Goal: Information Seeking & Learning: Find specific fact

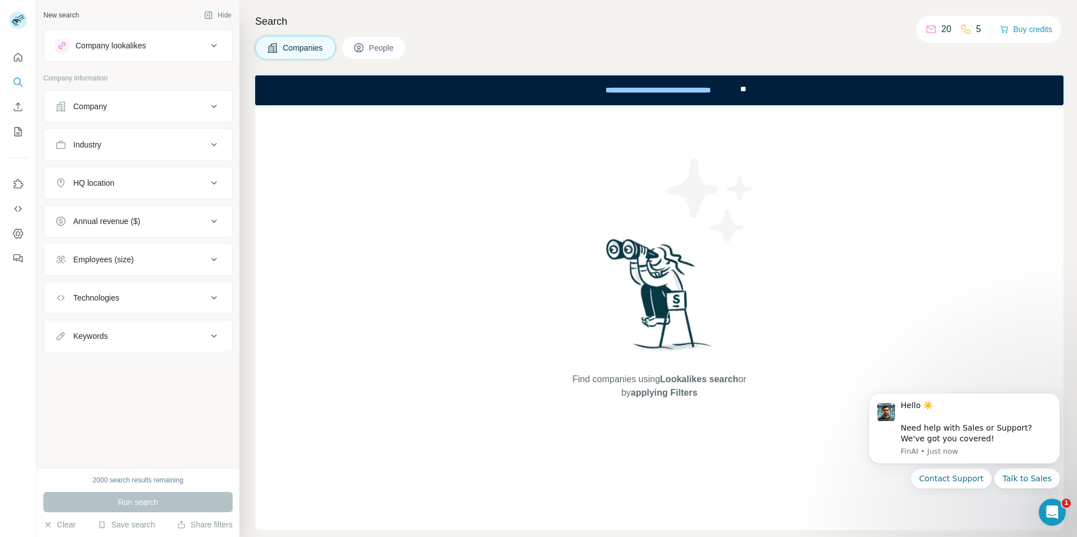
click at [179, 182] on div "HQ location" at bounding box center [131, 182] width 152 height 11
click at [155, 210] on input "text" at bounding box center [138, 211] width 166 height 20
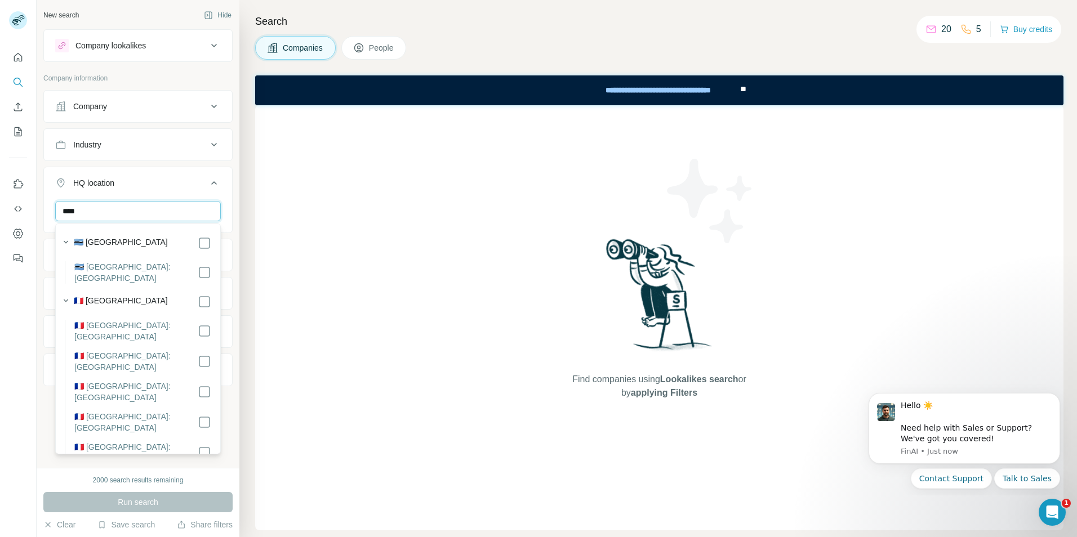
type input "****"
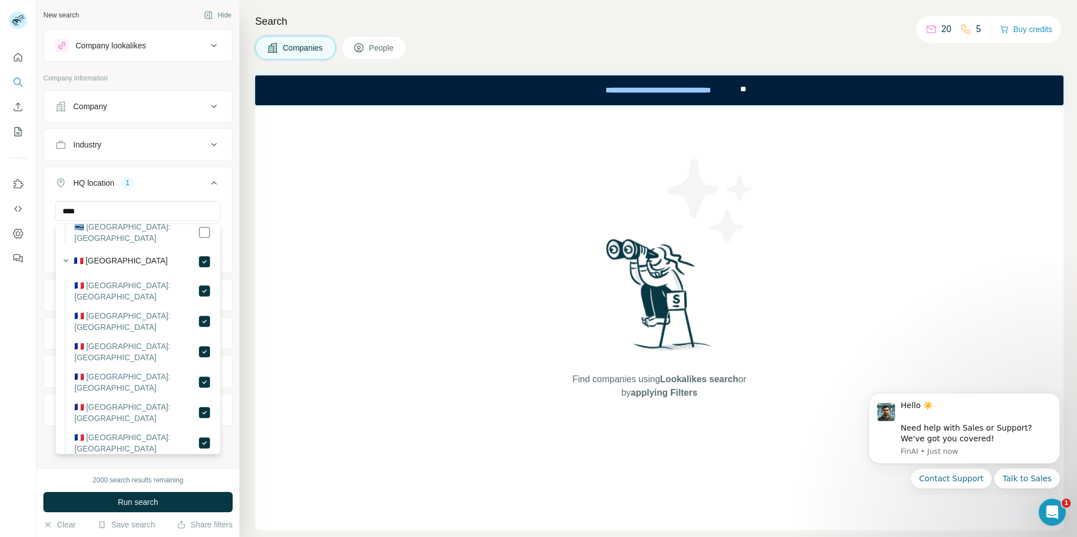
scroll to position [56, 0]
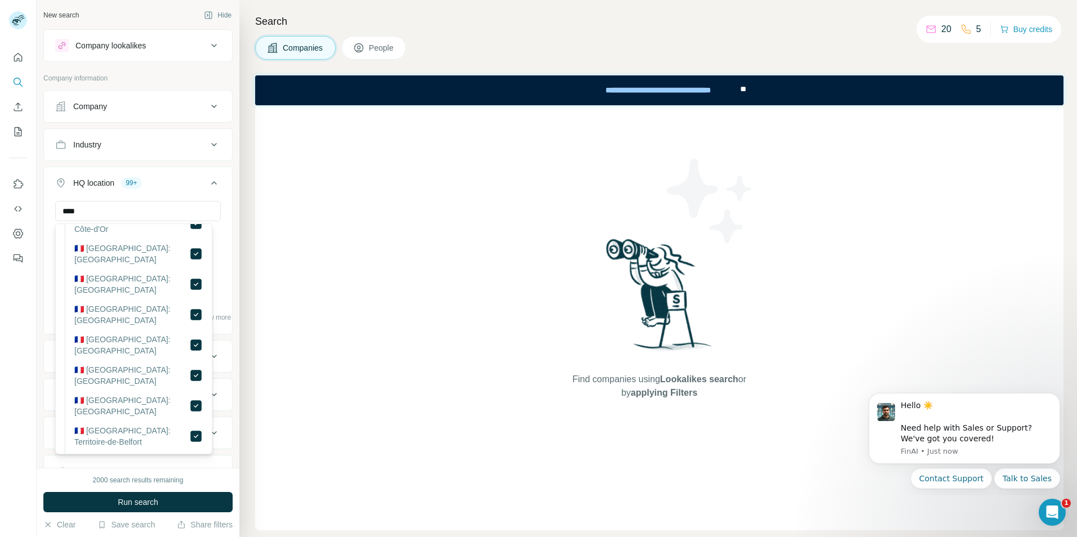
scroll to position [788, 0]
click at [222, 201] on div "**** Ain [GEOGRAPHIC_DATA] [GEOGRAPHIC_DATA] [GEOGRAPHIC_DATA] [GEOGRAPHIC_DATA…" at bounding box center [138, 266] width 188 height 131
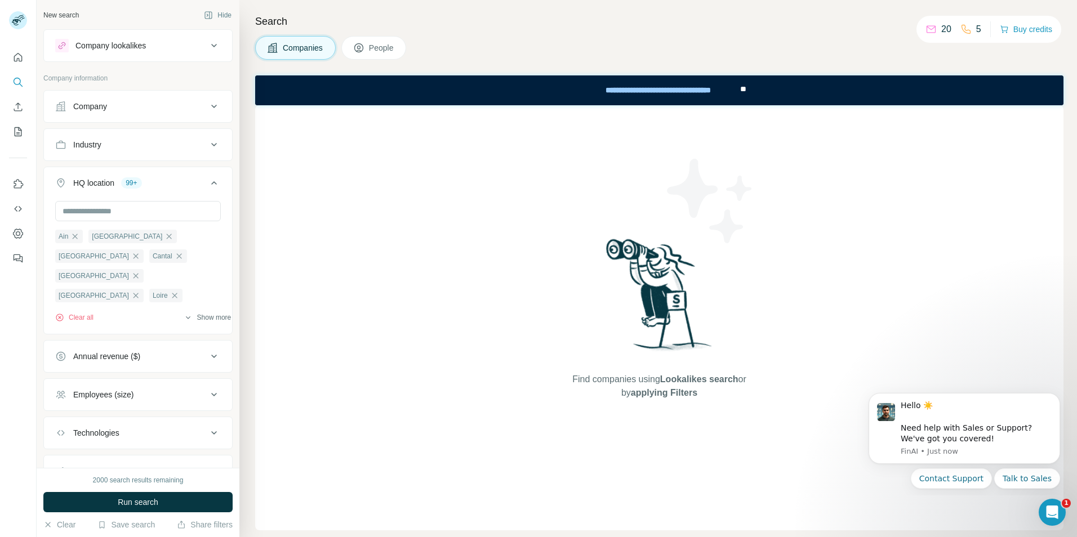
click at [184, 315] on icon "button" at bounding box center [188, 317] width 9 height 9
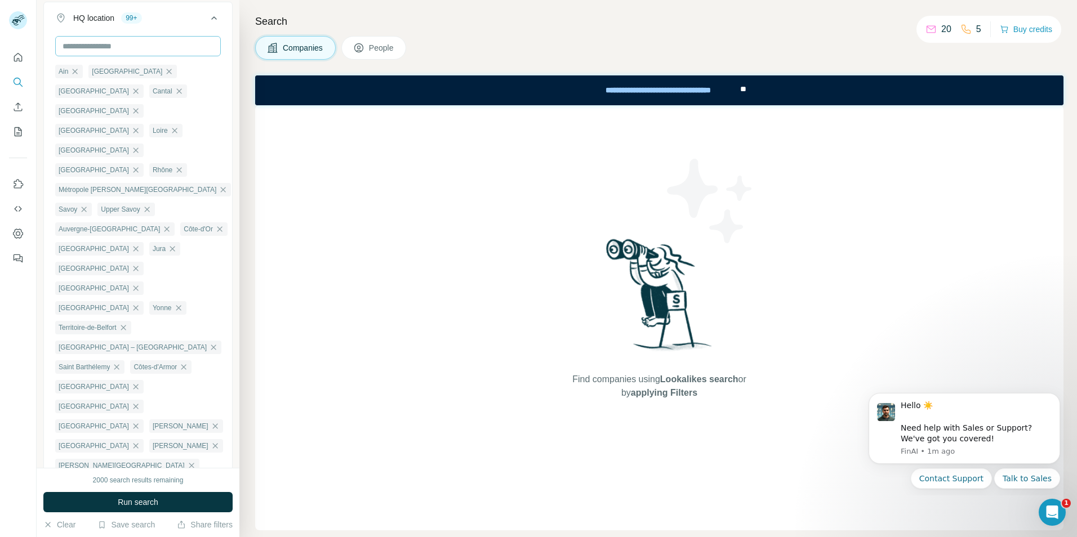
scroll to position [0, 0]
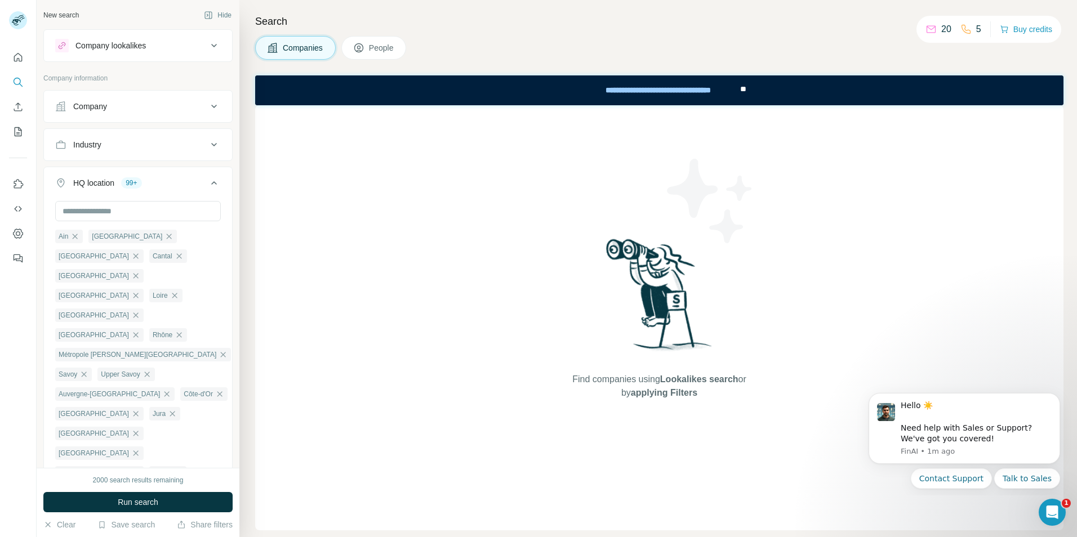
click at [207, 184] on icon at bounding box center [214, 183] width 14 height 14
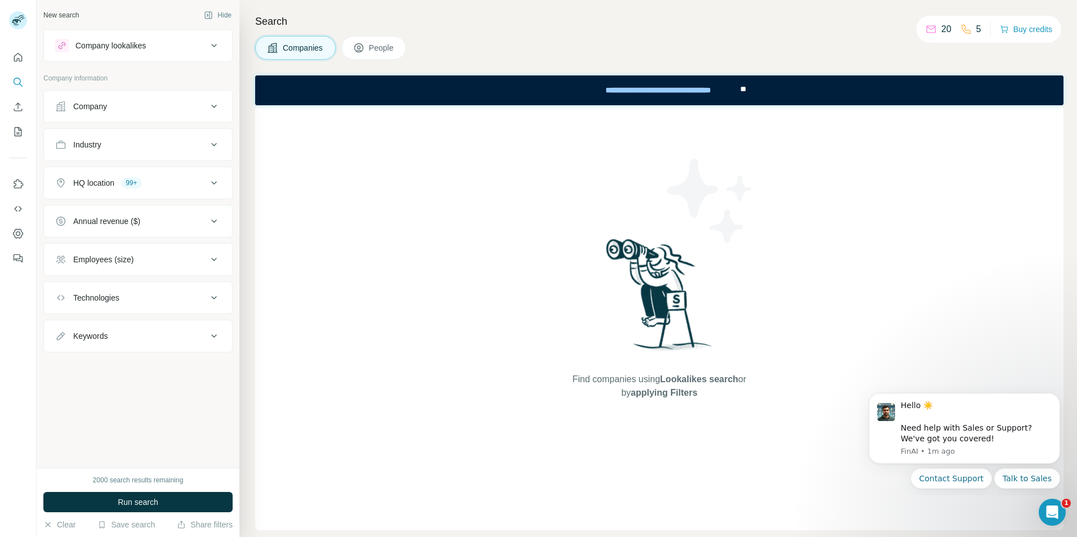
click at [214, 44] on icon at bounding box center [214, 46] width 14 height 14
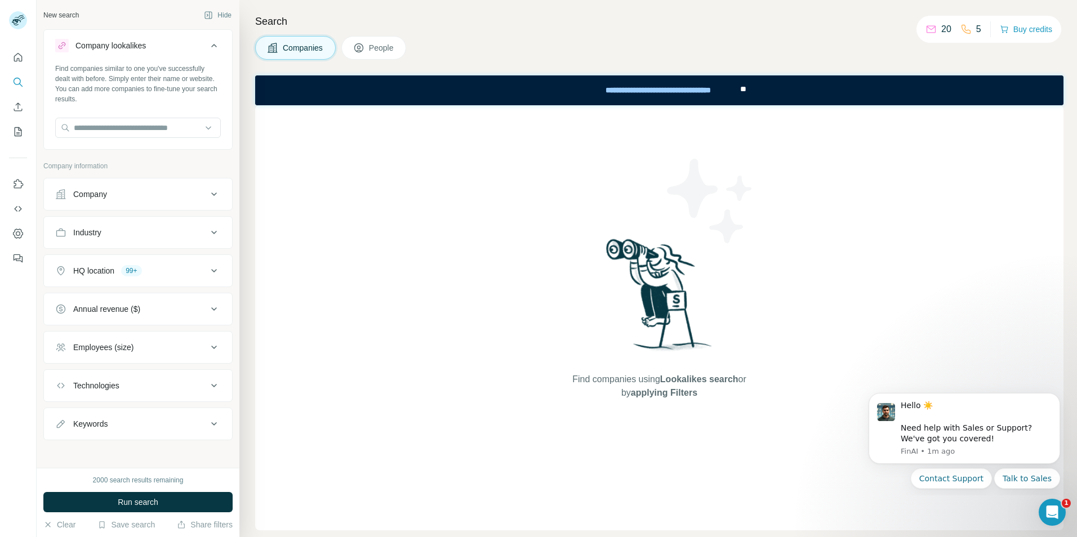
click at [162, 79] on div "Find companies similar to one you've successfully dealt with before. Simply ent…" at bounding box center [138, 84] width 166 height 41
drag, startPoint x: 141, startPoint y: 75, endPoint x: 159, endPoint y: 79, distance: 18.3
click at [159, 79] on div "Find companies similar to one you've successfully dealt with before. Simply ent…" at bounding box center [138, 84] width 166 height 41
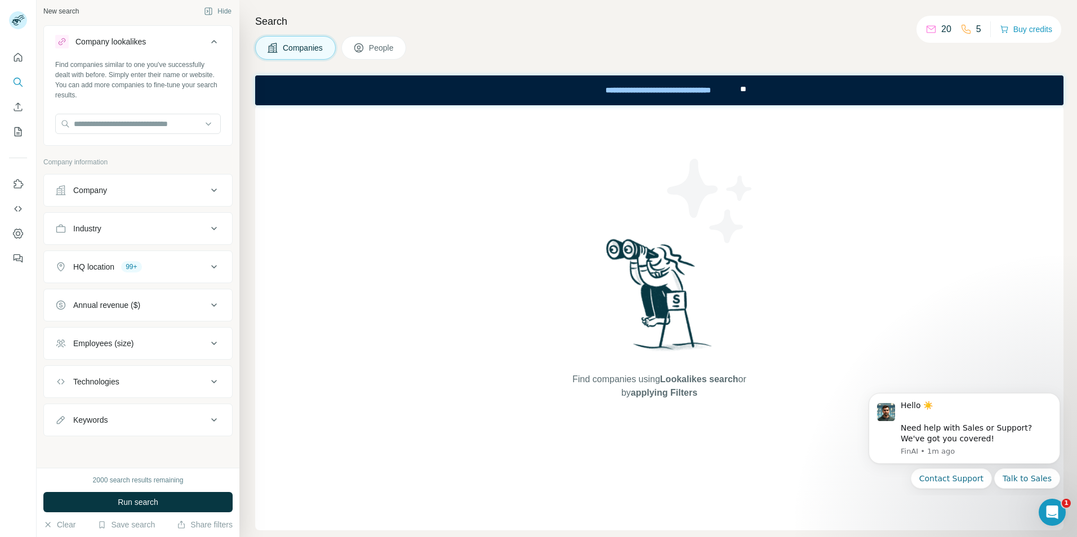
click at [134, 416] on div "Keywords" at bounding box center [131, 420] width 152 height 11
click at [123, 448] on input "text" at bounding box center [126, 448] width 143 height 20
type input "**********"
click at [306, 381] on div "Find companies using Lookalikes search or by applying Filters" at bounding box center [659, 317] width 808 height 425
click at [138, 494] on button "Run search" at bounding box center [137, 502] width 189 height 20
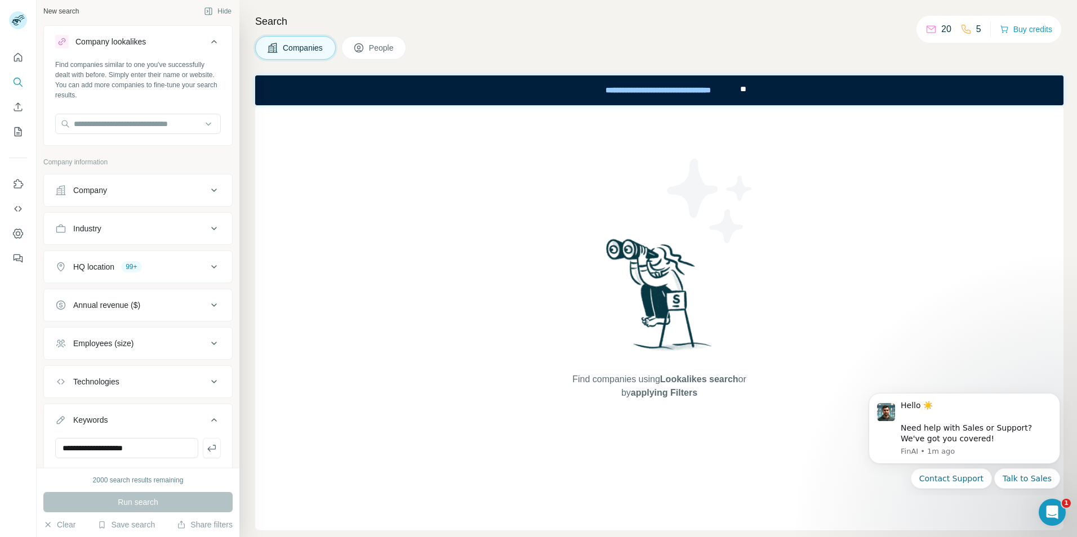
click at [933, 29] on icon at bounding box center [930, 29] width 11 height 11
click at [373, 44] on span "People" at bounding box center [382, 47] width 26 height 11
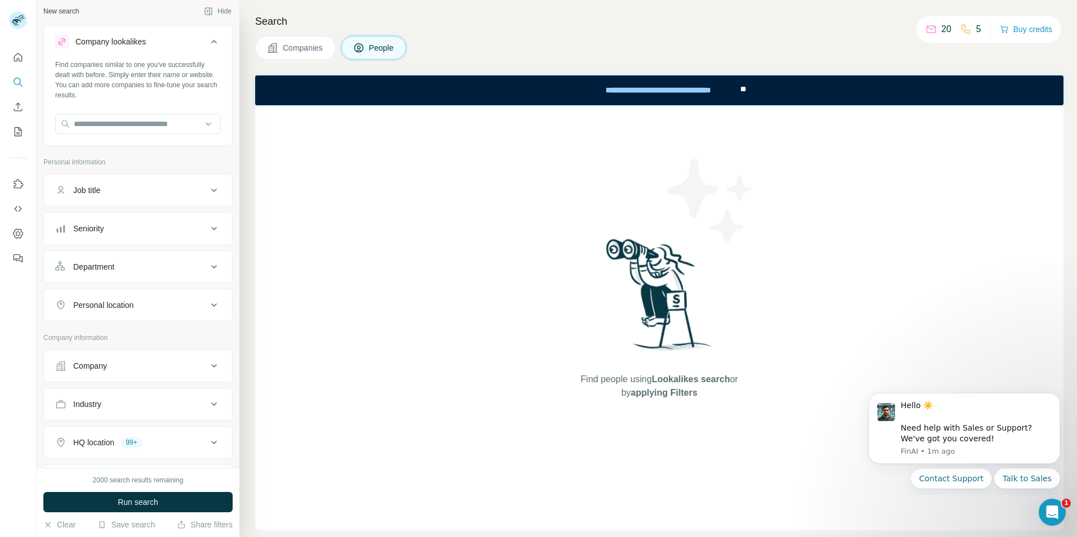
click at [123, 184] on button "Job title" at bounding box center [138, 190] width 188 height 27
click at [117, 215] on input "text" at bounding box center [126, 218] width 143 height 20
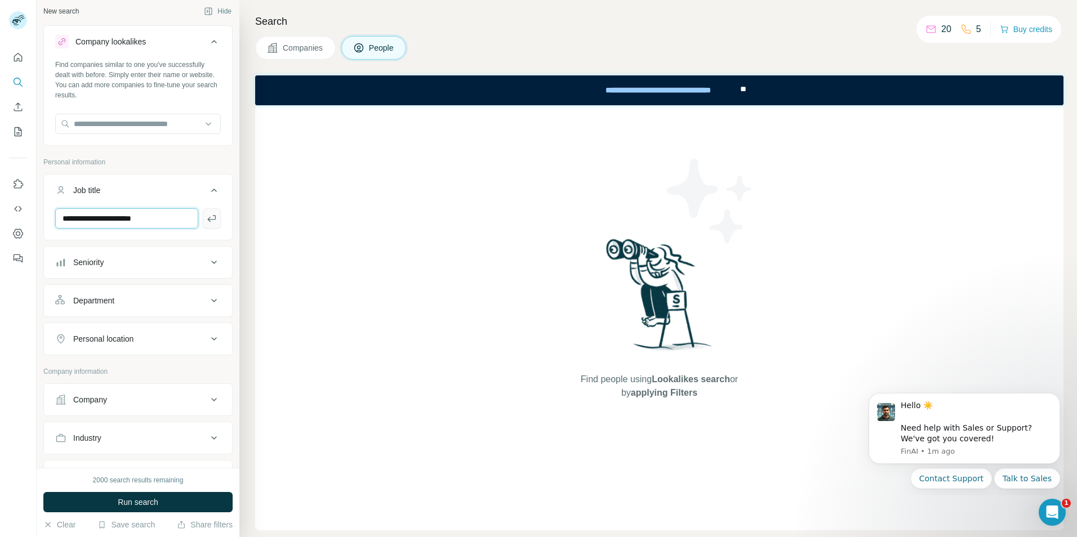
type input "**********"
click at [206, 219] on icon "button" at bounding box center [211, 218] width 11 height 11
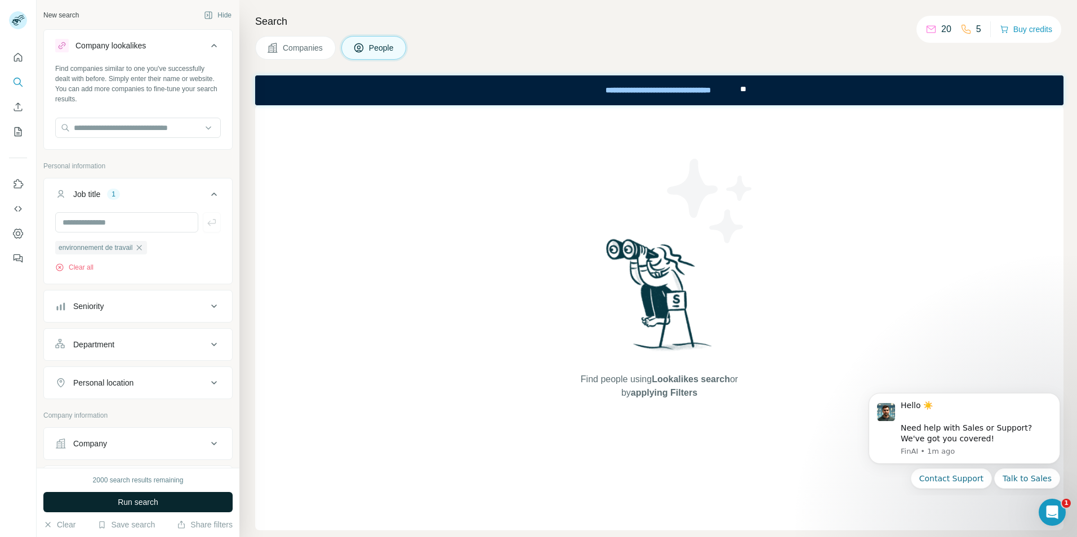
click at [137, 499] on span "Run search" at bounding box center [138, 502] width 41 height 11
